Goal: Information Seeking & Learning: Learn about a topic

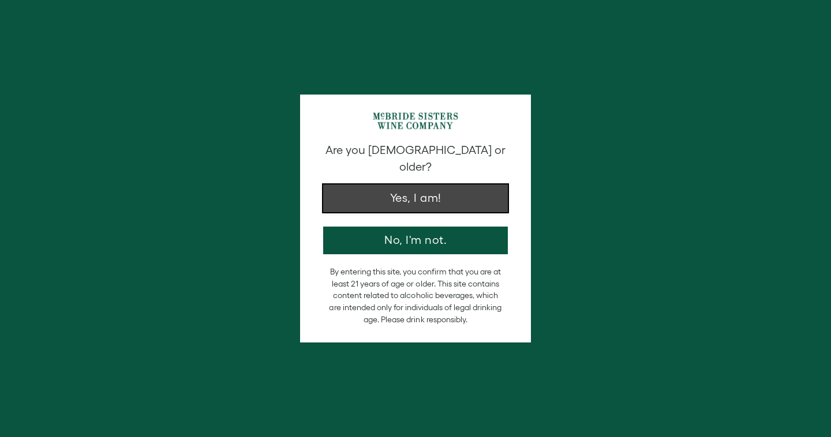
click at [438, 185] on button "Yes, I am!" at bounding box center [415, 199] width 185 height 28
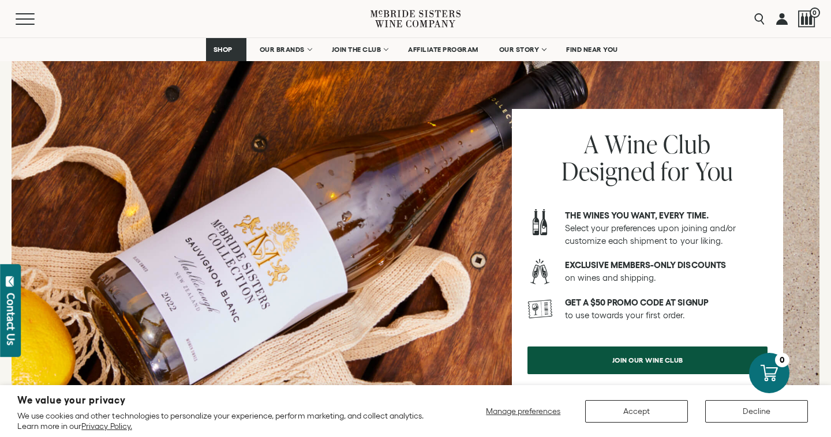
scroll to position [1342, 0]
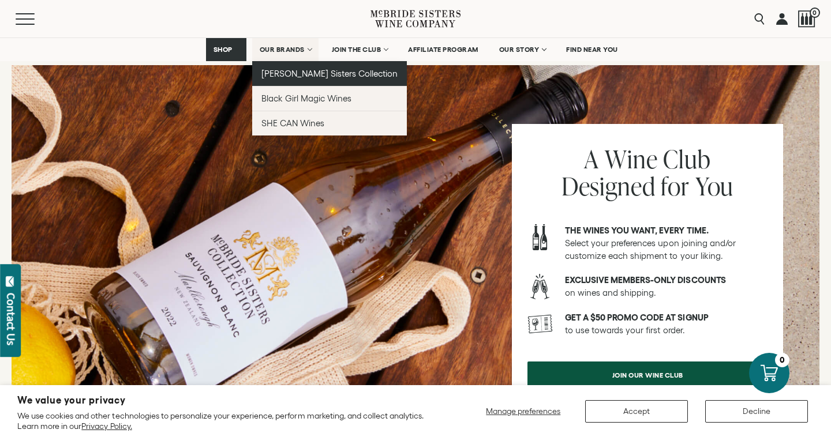
click at [297, 72] on span "[PERSON_NAME] Sisters Collection" at bounding box center [329, 74] width 137 height 10
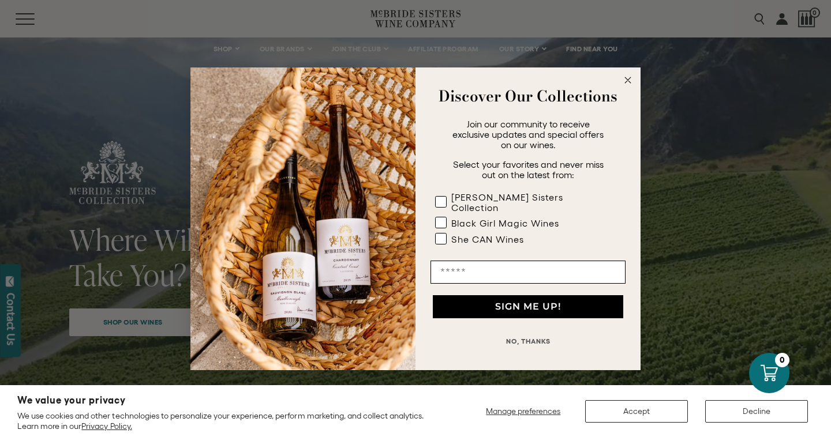
click at [625, 83] on circle "Close dialog" at bounding box center [628, 79] width 13 height 13
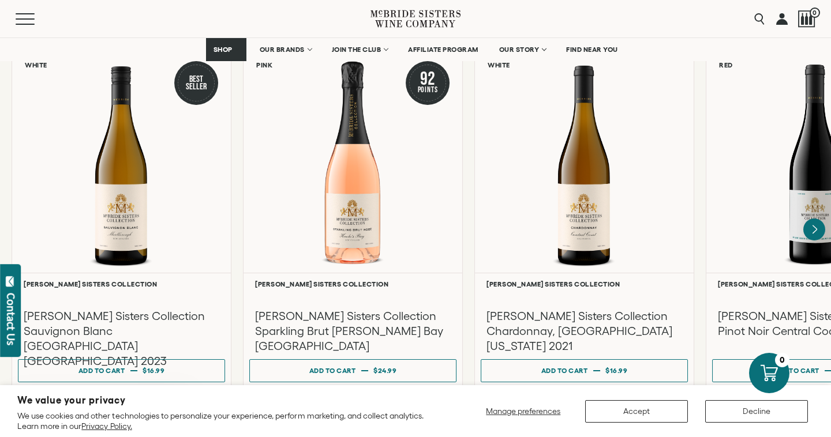
scroll to position [997, 0]
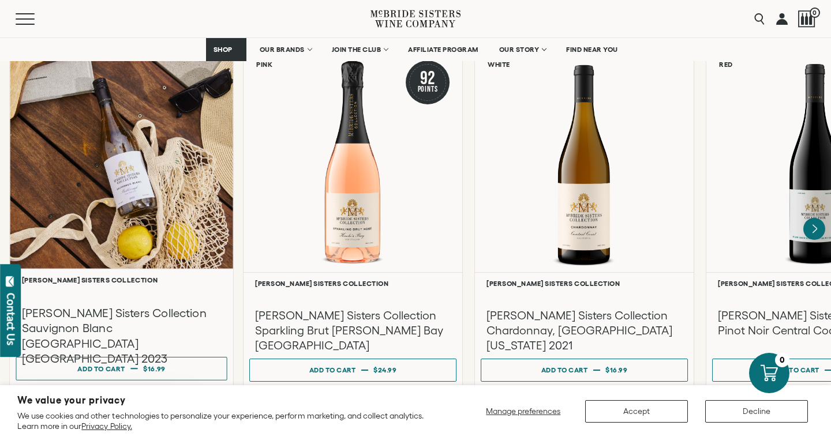
click at [101, 186] on div at bounding box center [121, 158] width 223 height 222
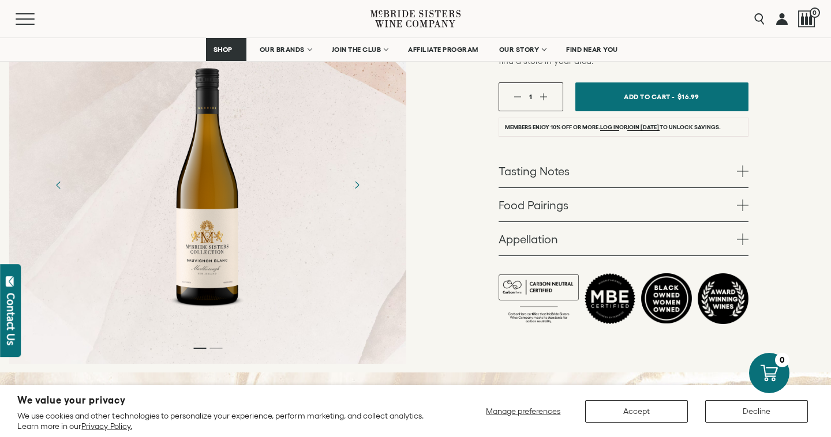
scroll to position [383, 0]
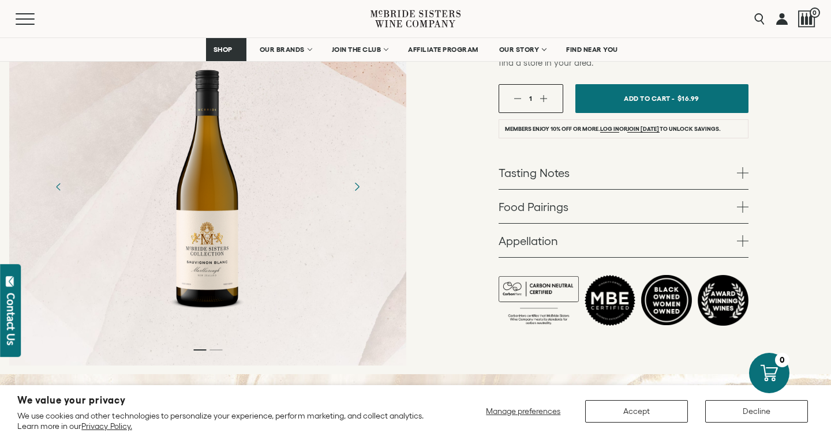
click at [357, 177] on icon "Next" at bounding box center [356, 187] width 20 height 20
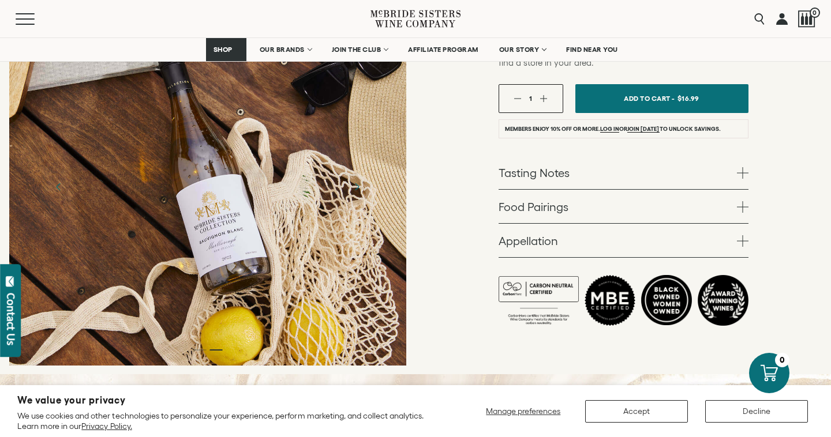
click at [215, 229] on div at bounding box center [207, 187] width 397 height 358
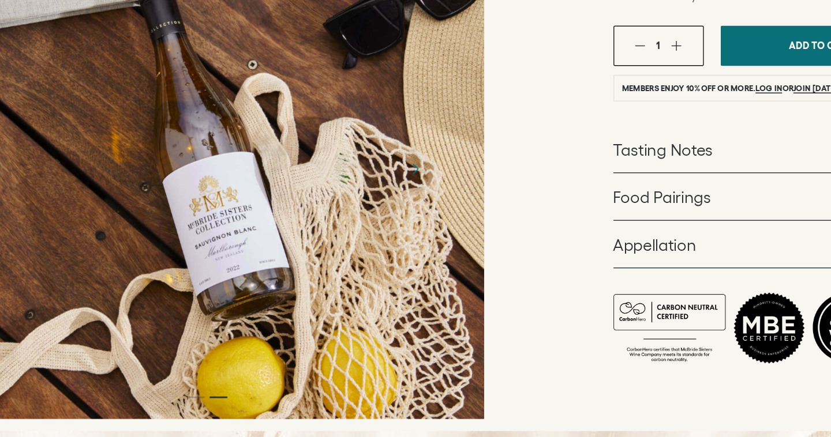
click at [519, 224] on link "Appellation" at bounding box center [624, 240] width 250 height 33
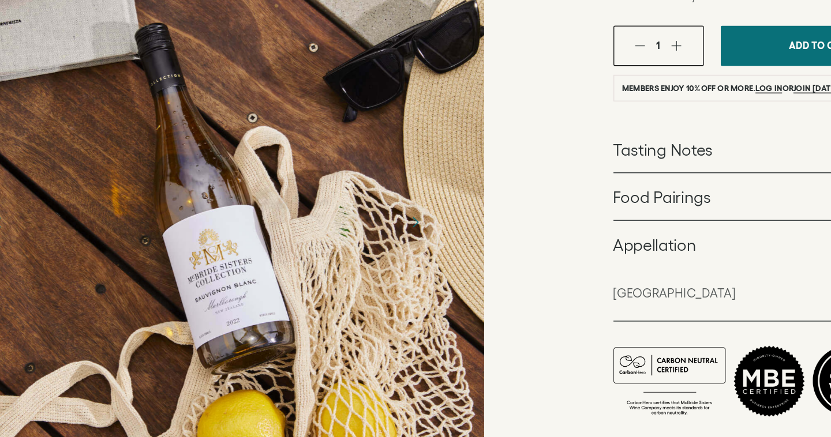
click at [521, 190] on link "Food Pairings" at bounding box center [624, 206] width 250 height 33
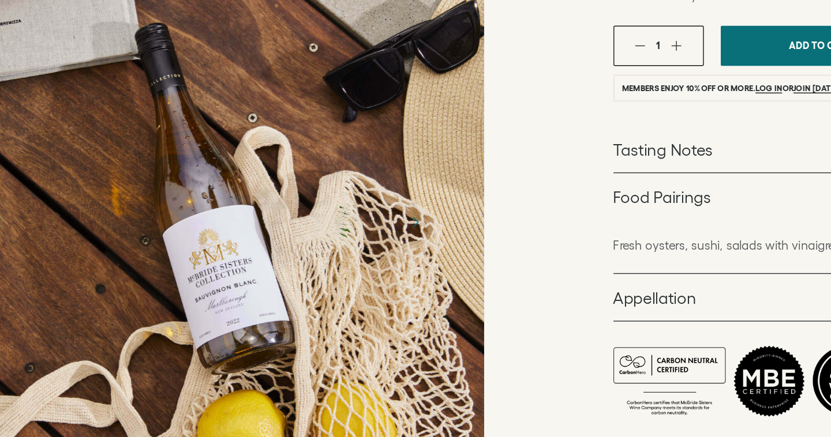
click at [523, 156] on link "Tasting Notes" at bounding box center [624, 172] width 250 height 33
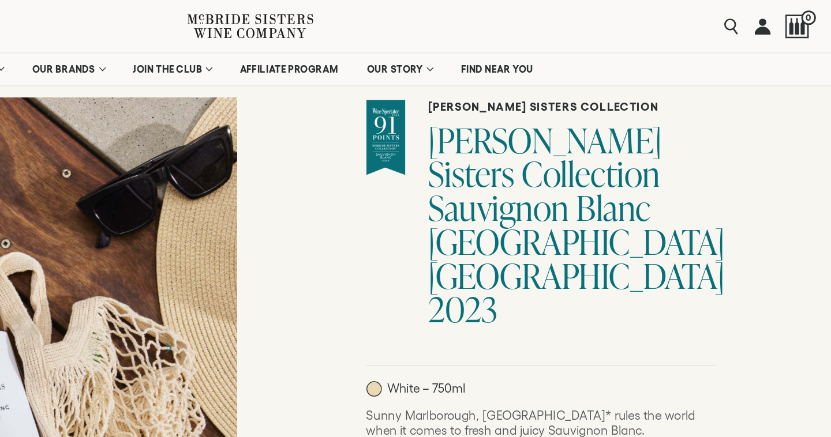
scroll to position [0, 0]
